Goal: Transaction & Acquisition: Purchase product/service

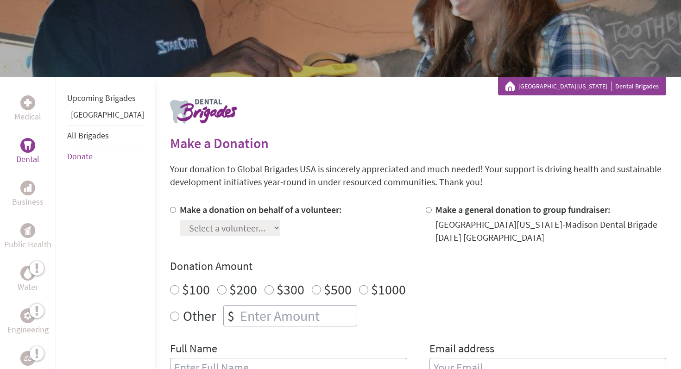
scroll to position [144, 0]
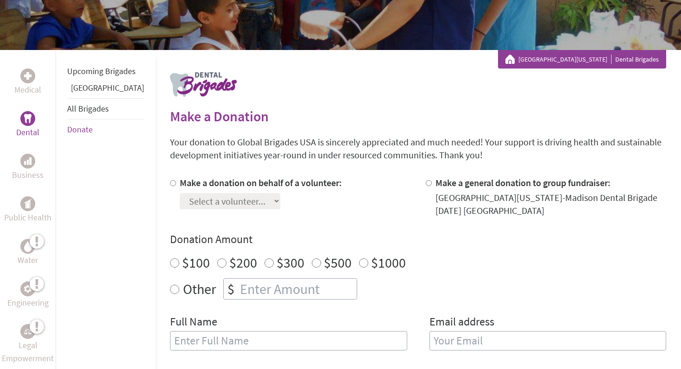
scroll to position [121, 0]
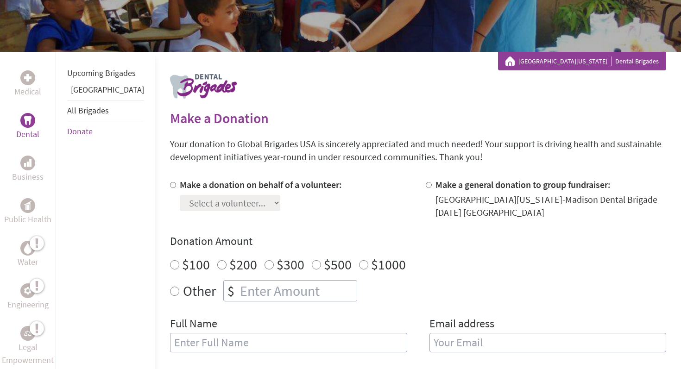
click at [170, 187] on input "Make a donation on behalf of a volunteer:" at bounding box center [173, 185] width 6 height 6
radio input "true"
click at [220, 209] on select "Select a volunteer... [PERSON_NAME] [PERSON_NAME] [PERSON_NAME] [PERSON_NAME] […" at bounding box center [230, 203] width 101 height 16
click at [275, 204] on div "Select a volunteer... [PERSON_NAME] [PERSON_NAME] [PERSON_NAME] [PERSON_NAME] […" at bounding box center [261, 201] width 162 height 20
click at [270, 203] on div "Select a volunteer... [PERSON_NAME] [PERSON_NAME] [PERSON_NAME] [PERSON_NAME] […" at bounding box center [261, 201] width 162 height 20
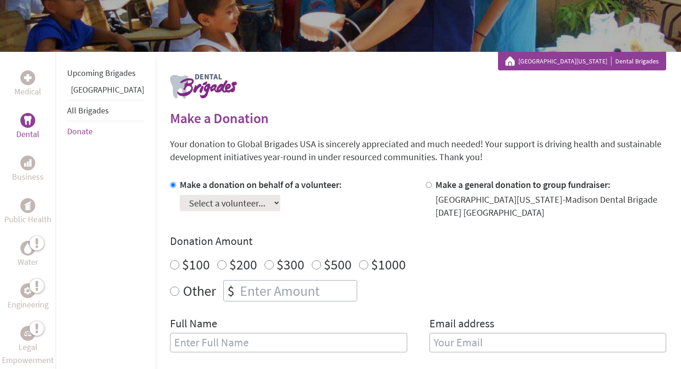
click at [258, 202] on select "Select a volunteer... [PERSON_NAME] [PERSON_NAME] [PERSON_NAME] [PERSON_NAME] […" at bounding box center [230, 203] width 101 height 16
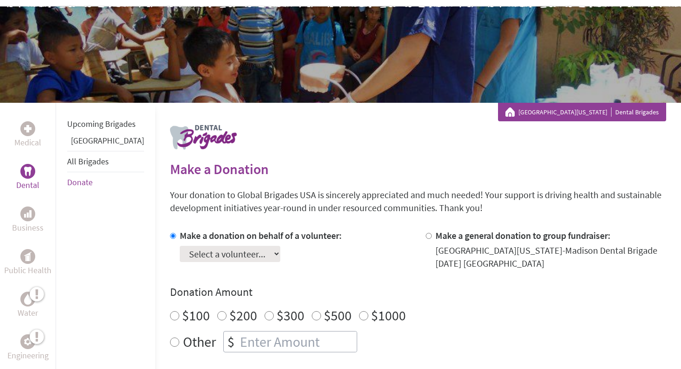
scroll to position [0, 0]
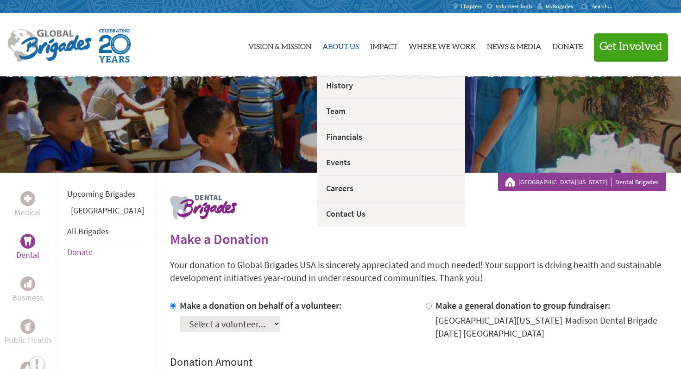
click at [324, 48] on link "About Us" at bounding box center [341, 45] width 37 height 48
